Goal: Check status

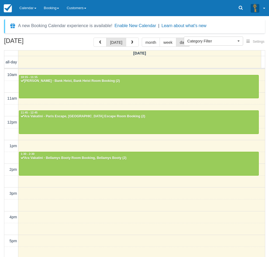
select select
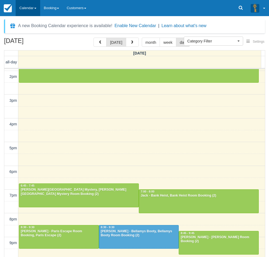
click at [23, 10] on link "Calendar" at bounding box center [28, 8] width 24 height 16
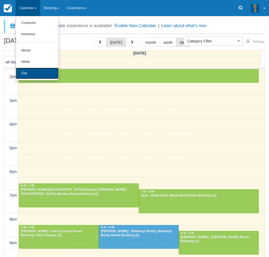
click at [23, 72] on link "Day" at bounding box center [37, 73] width 43 height 11
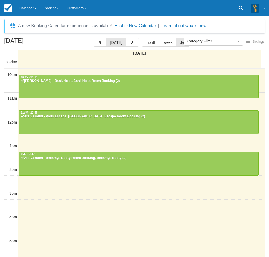
select select
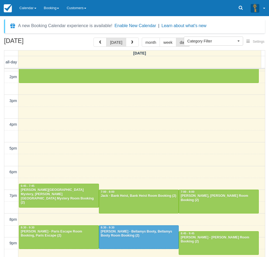
scroll to position [17, 0]
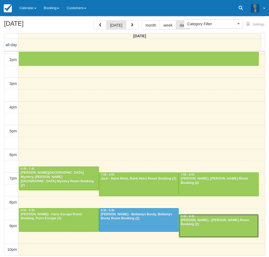
click at [211, 222] on div "[PERSON_NAME] - [PERSON_NAME] Room Booking (2)" at bounding box center [218, 223] width 77 height 9
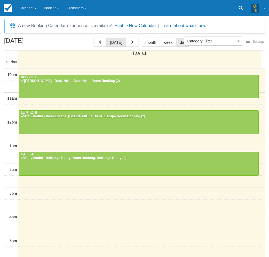
select select
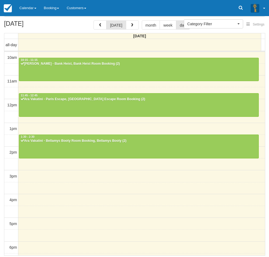
scroll to position [93, 0]
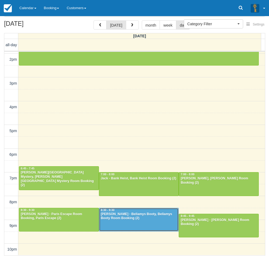
click at [151, 224] on div at bounding box center [138, 220] width 79 height 23
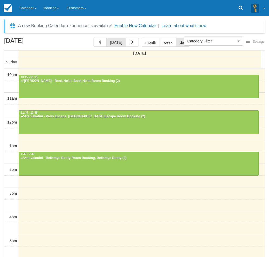
select select
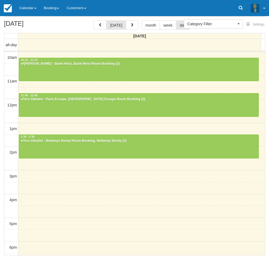
scroll to position [93, 0]
